Goal: Task Accomplishment & Management: Use online tool/utility

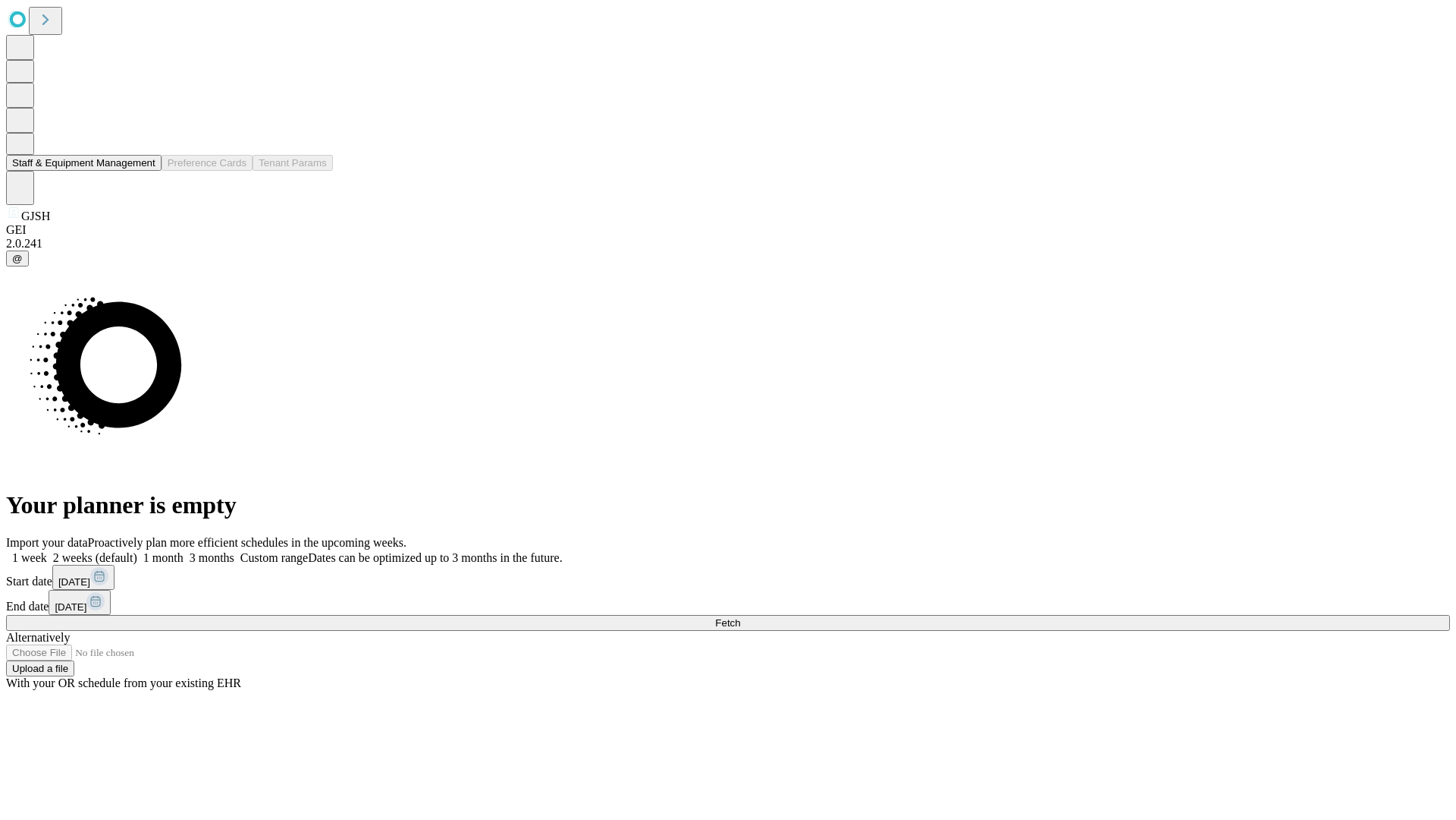
click at [144, 170] on button "Staff & Equipment Management" at bounding box center [83, 163] width 156 height 16
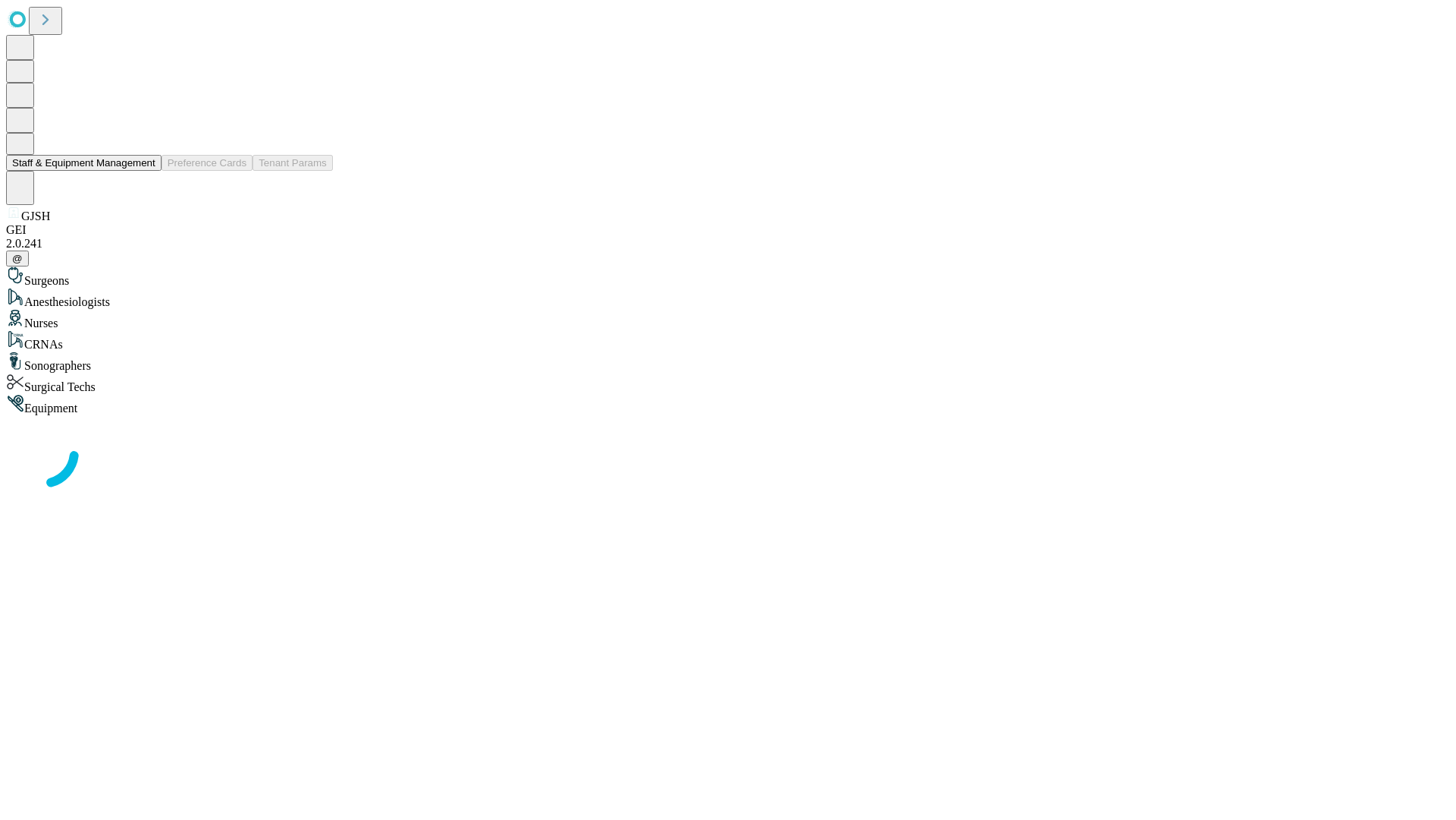
click at [144, 170] on button "Staff & Equipment Management" at bounding box center [83, 163] width 156 height 16
